Goal: Check status: Check status

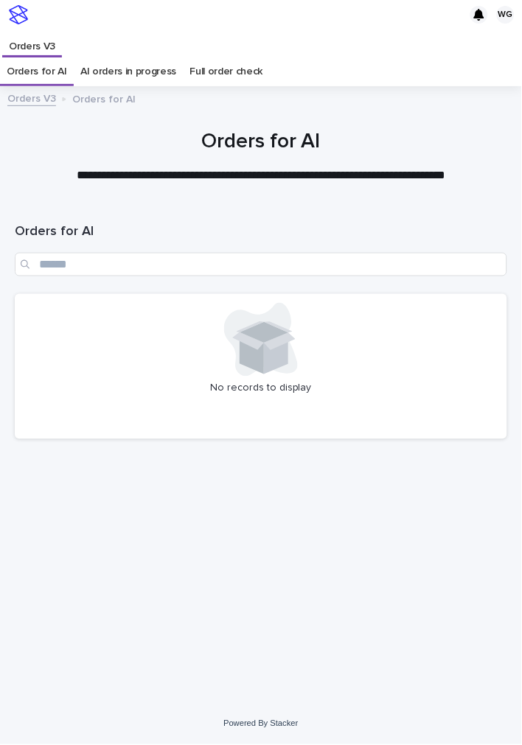
click at [78, 491] on div "Loading... Saving… Loading... Saving… Orders for AI No records to display" at bounding box center [260, 436] width 507 height 460
